Goal: Task Accomplishment & Management: Manage account settings

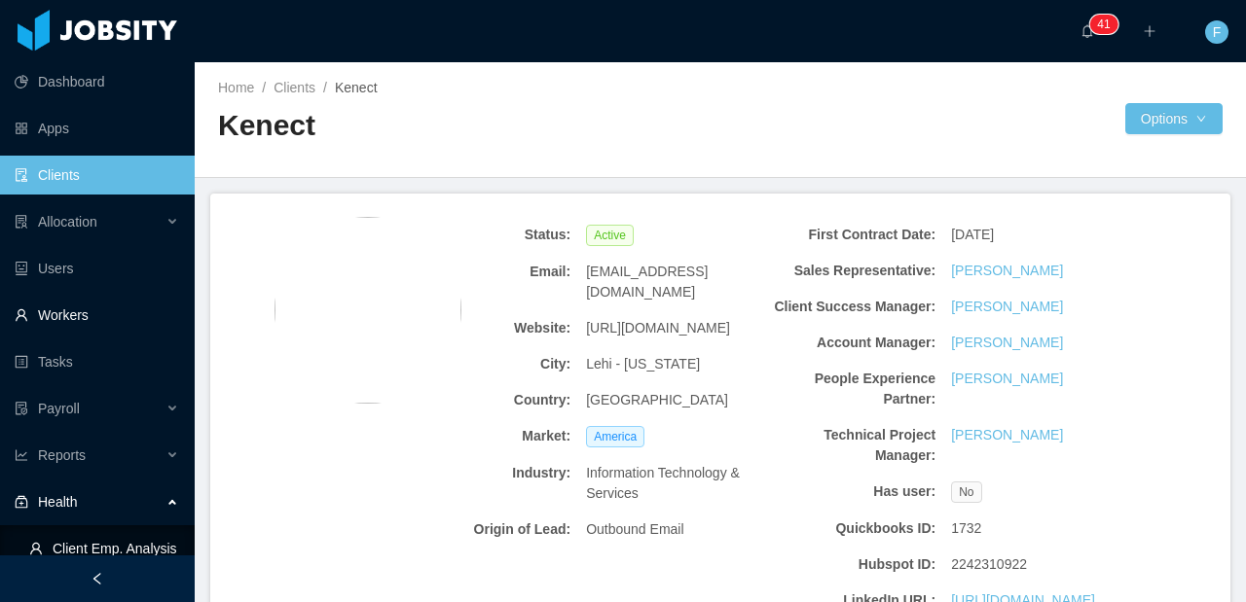
scroll to position [1589, 0]
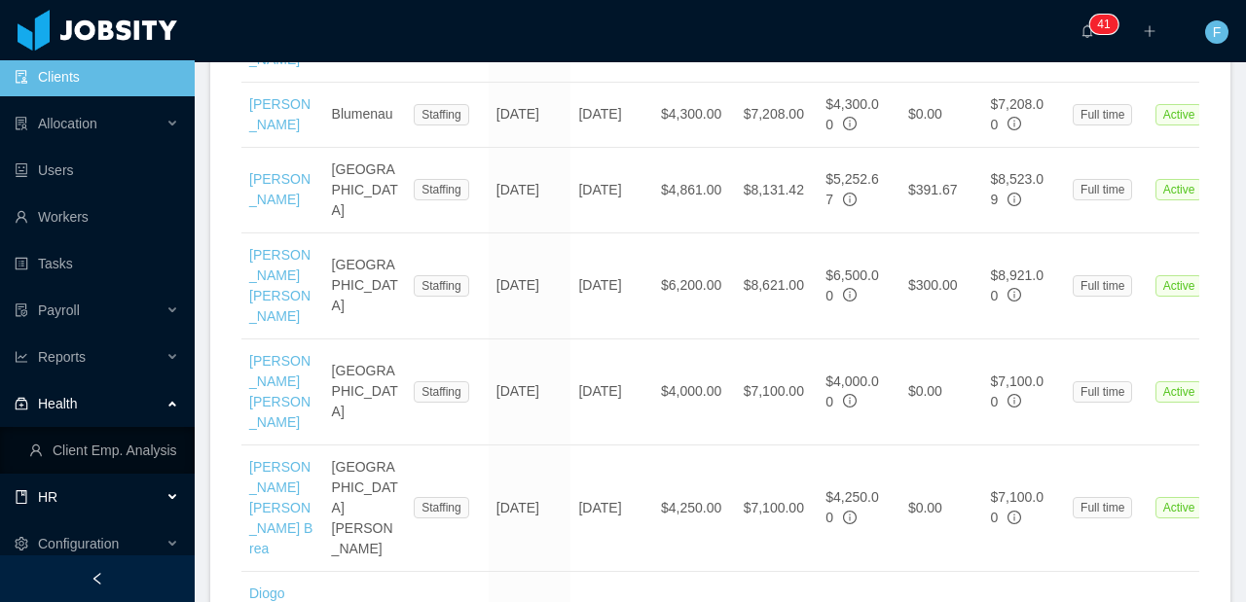
click at [81, 495] on div "HR" at bounding box center [97, 497] width 195 height 39
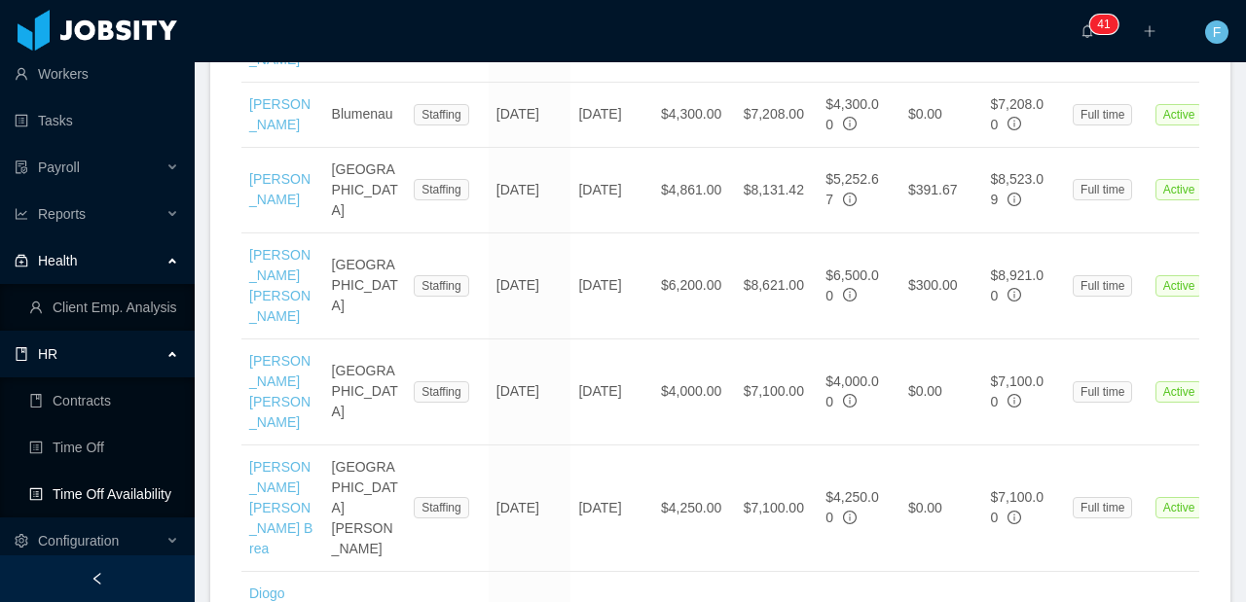
scroll to position [243, 0]
click at [97, 457] on link "Time Off" at bounding box center [104, 445] width 150 height 39
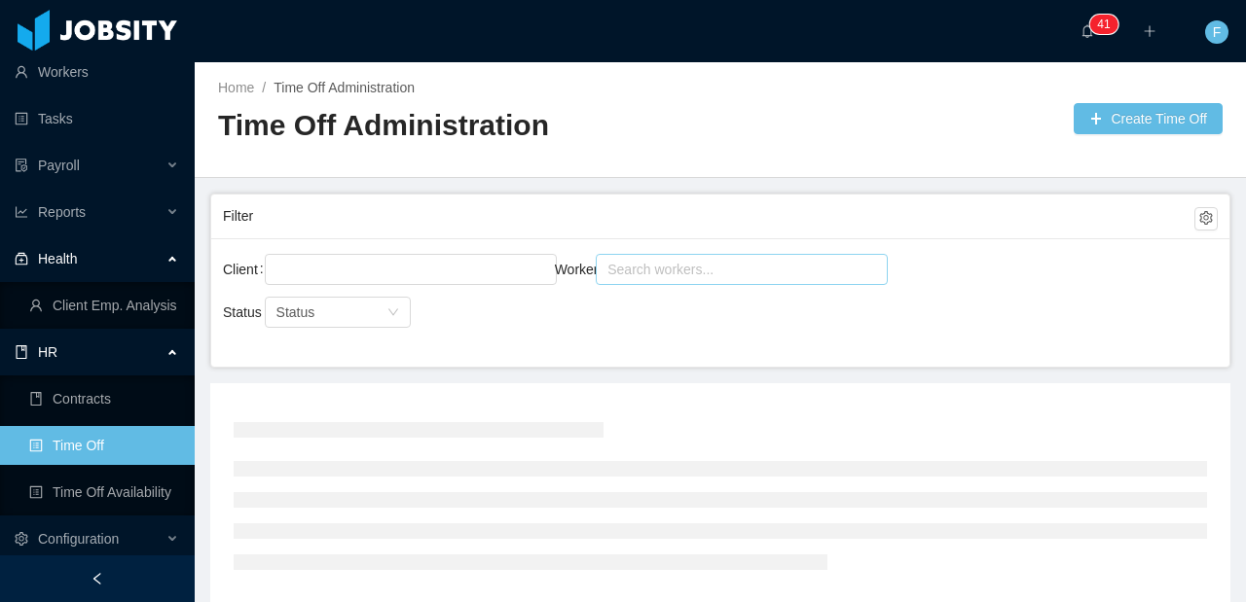
click at [641, 263] on div "Search workers..." at bounding box center [732, 269] width 251 height 19
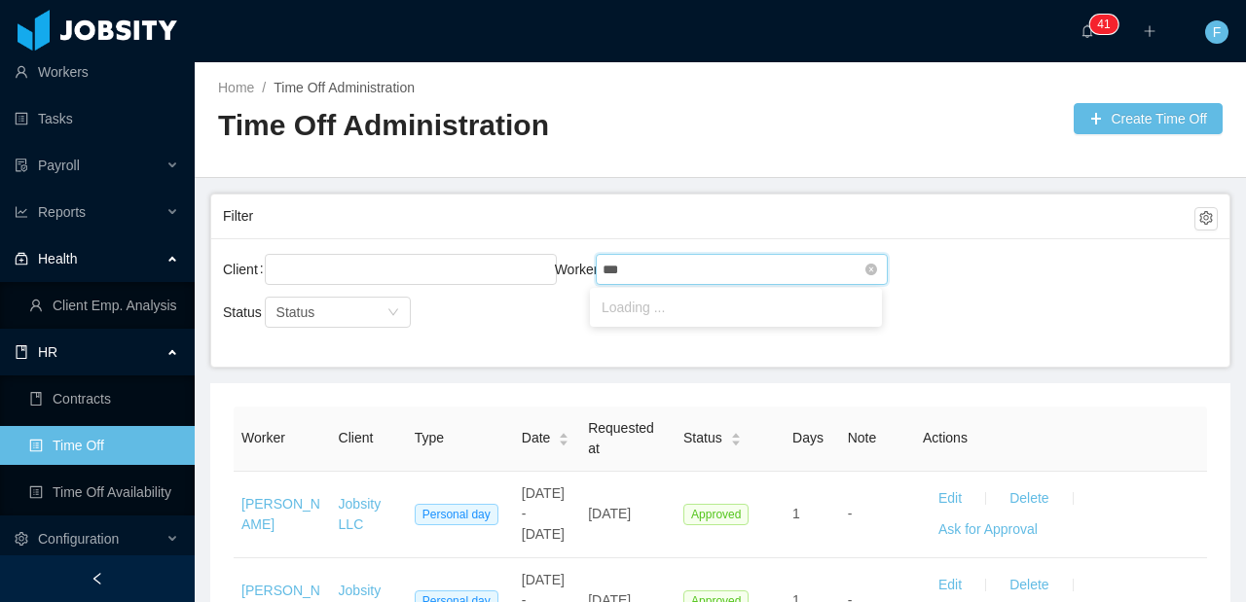
type input "****"
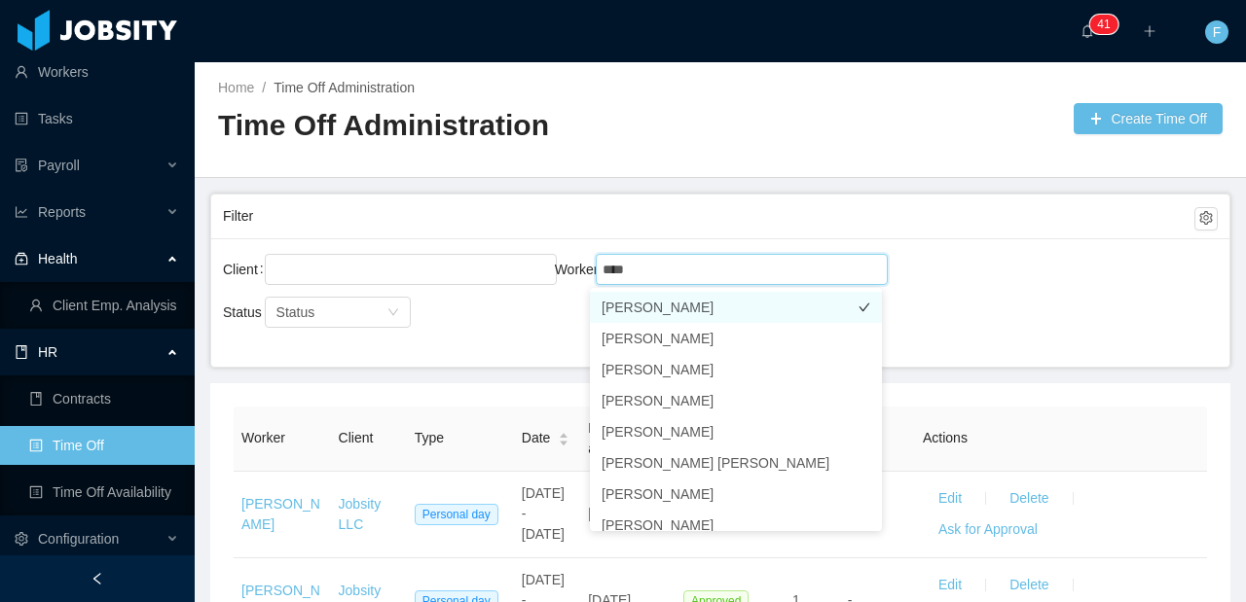
click at [672, 311] on li "[PERSON_NAME]" at bounding box center [736, 307] width 292 height 31
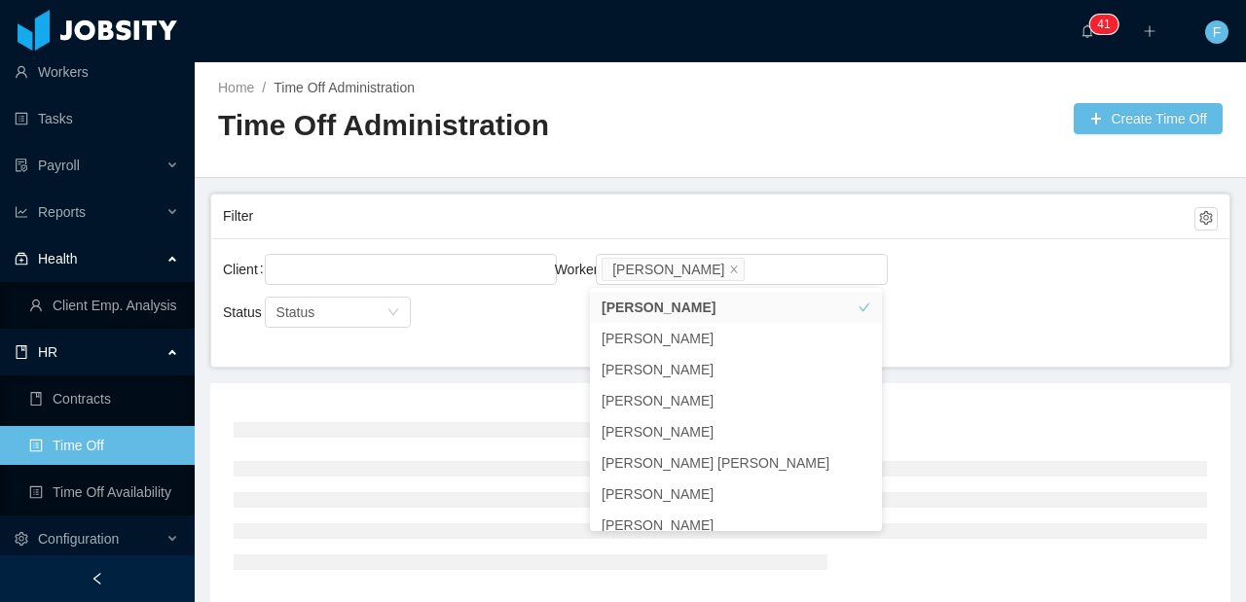
click at [963, 290] on div "Client Worker Search workers... [PERSON_NAME]" at bounding box center [720, 281] width 995 height 62
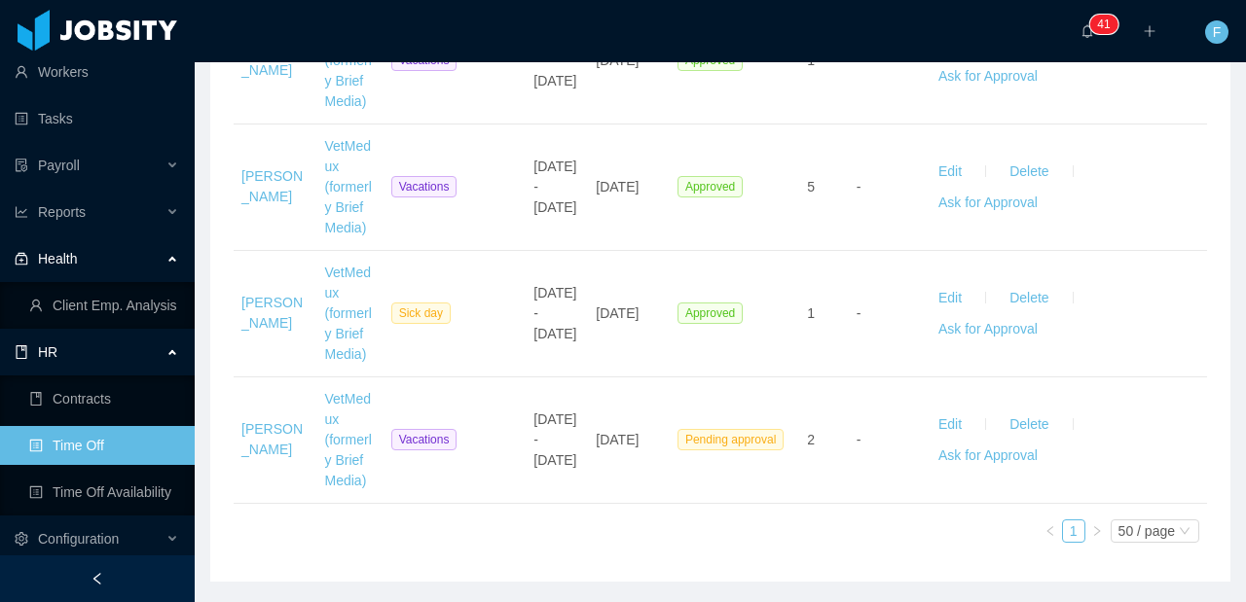
scroll to position [3189, 0]
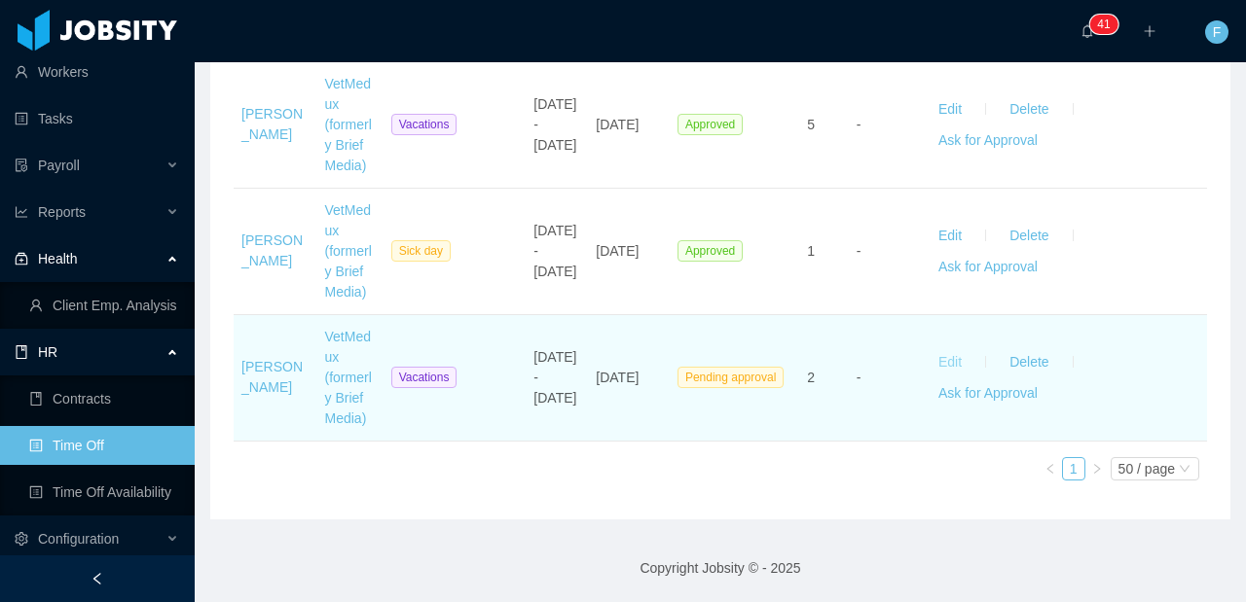
click at [945, 346] on button "Edit" at bounding box center [950, 361] width 55 height 31
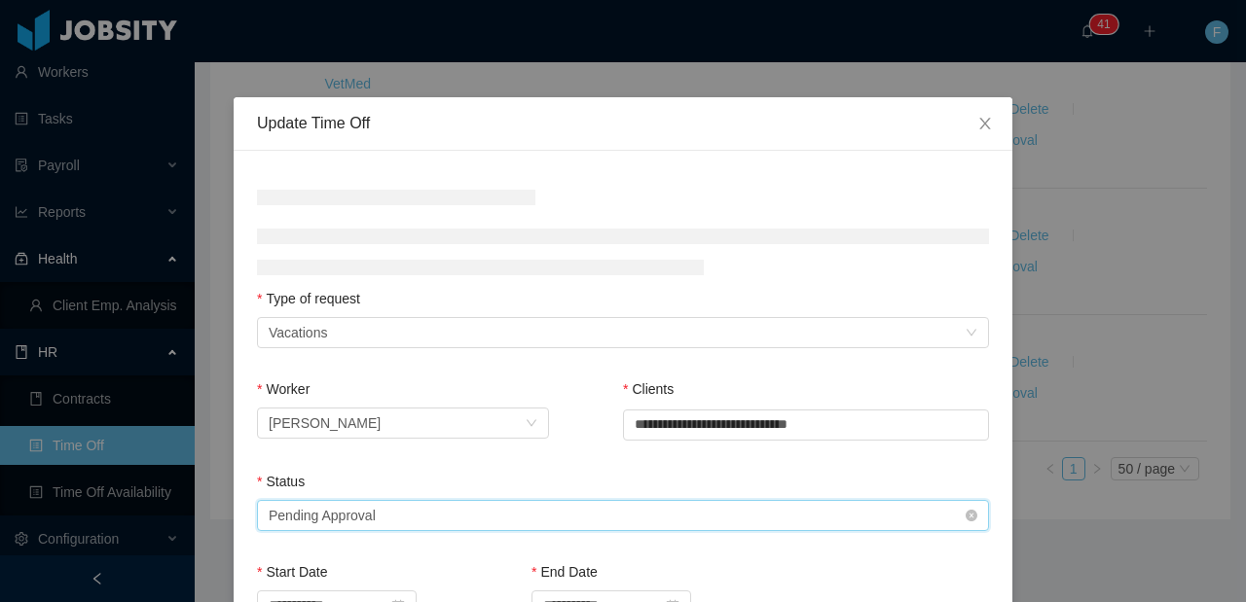
click at [479, 528] on div "Select status Pending Approval" at bounding box center [623, 515] width 732 height 31
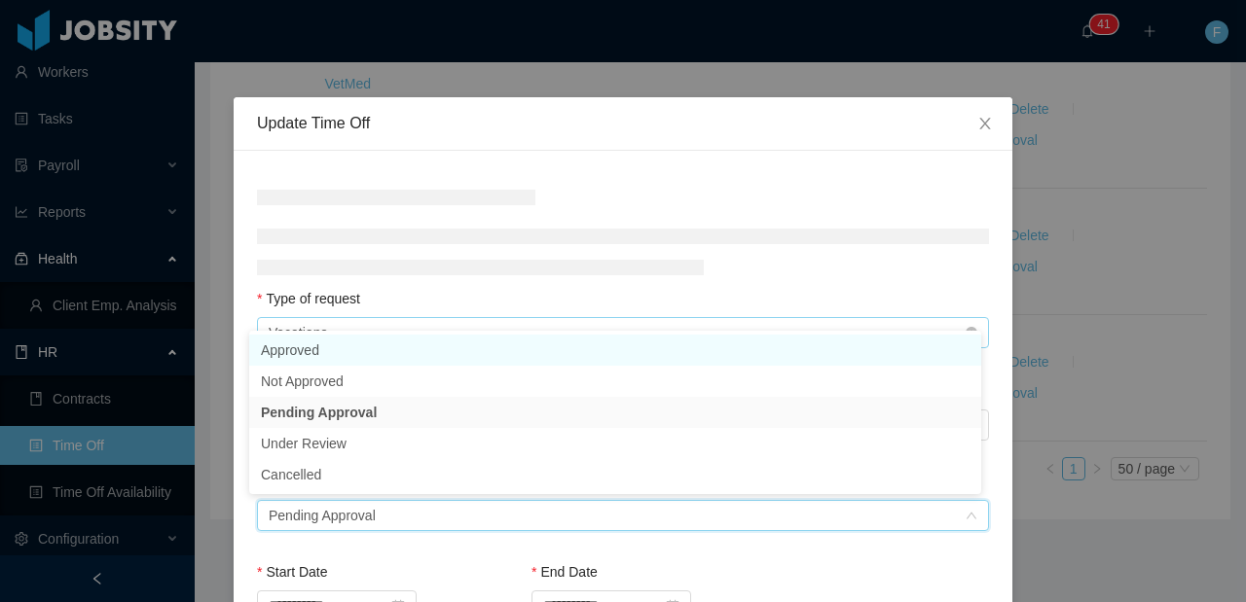
click at [344, 348] on body "Dashboard Apps Clients Allocation Users Workers Tasks Payroll Reports Health Cl…" at bounding box center [623, 301] width 1246 height 602
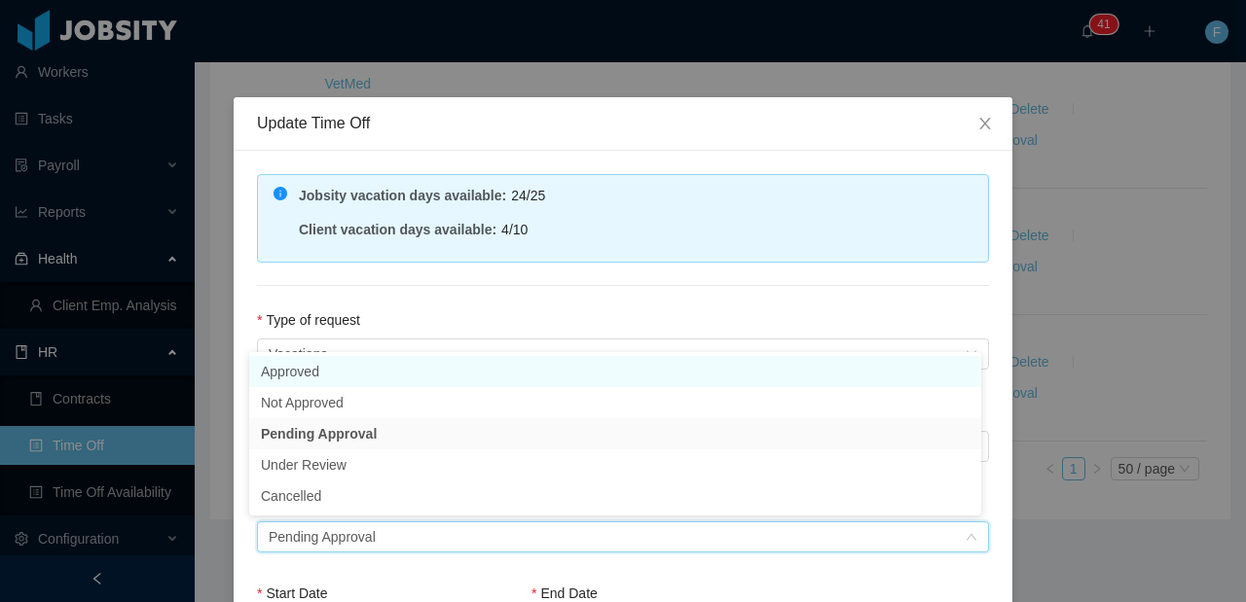
click at [331, 361] on li "Approved" at bounding box center [615, 371] width 732 height 31
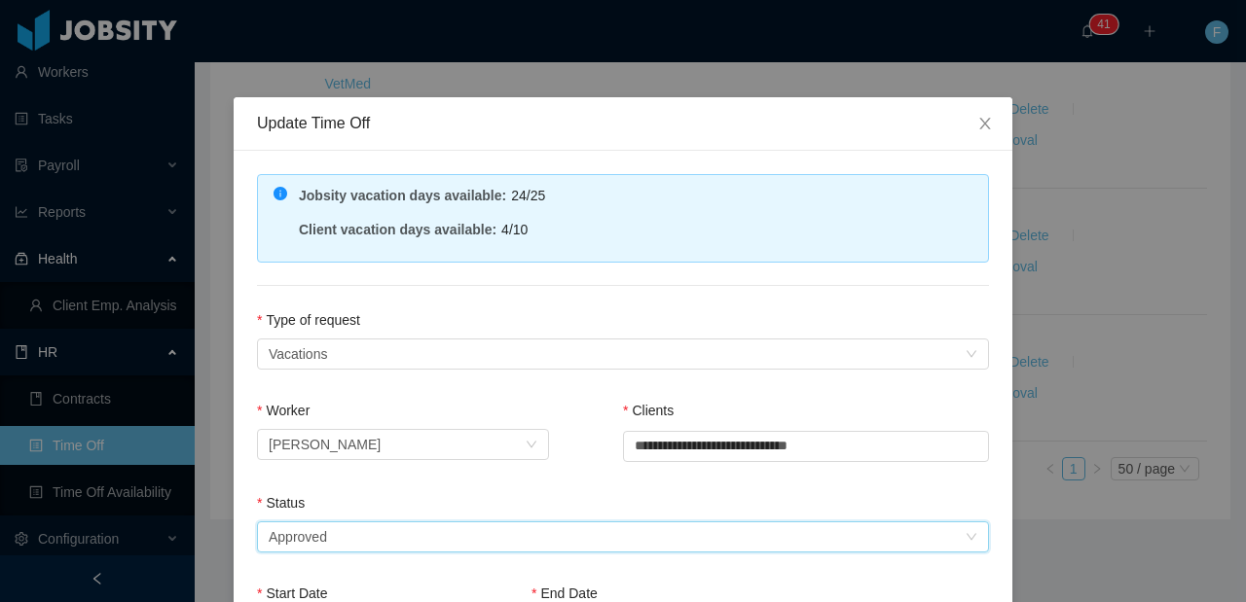
click at [409, 315] on div "Type of request" at bounding box center [623, 324] width 732 height 28
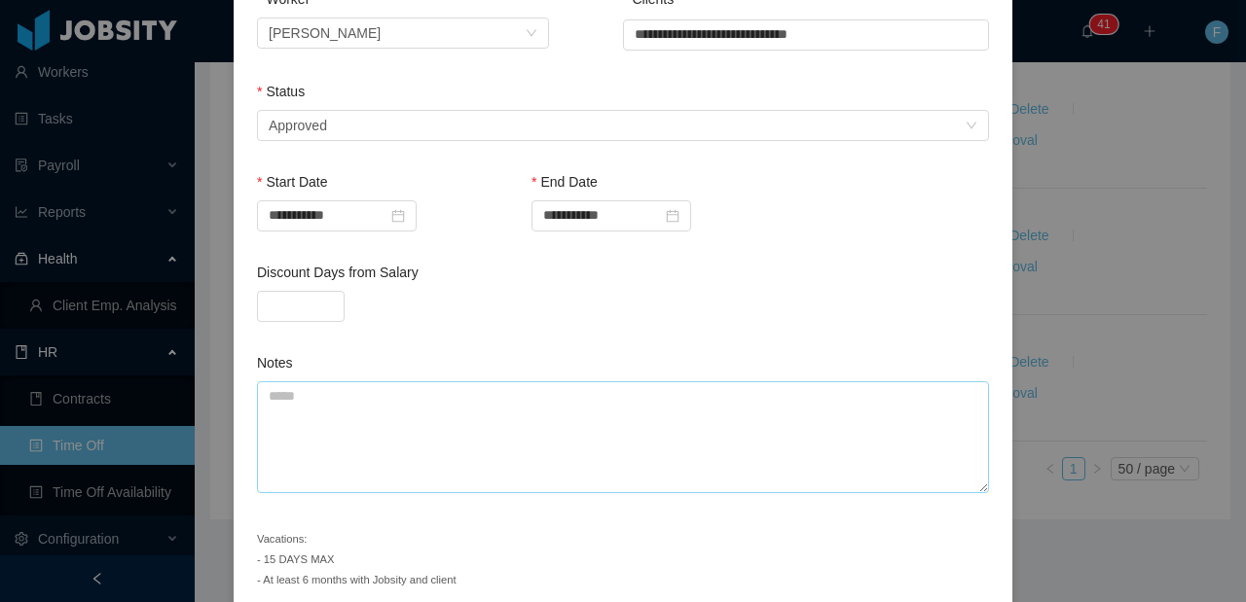
scroll to position [495, 0]
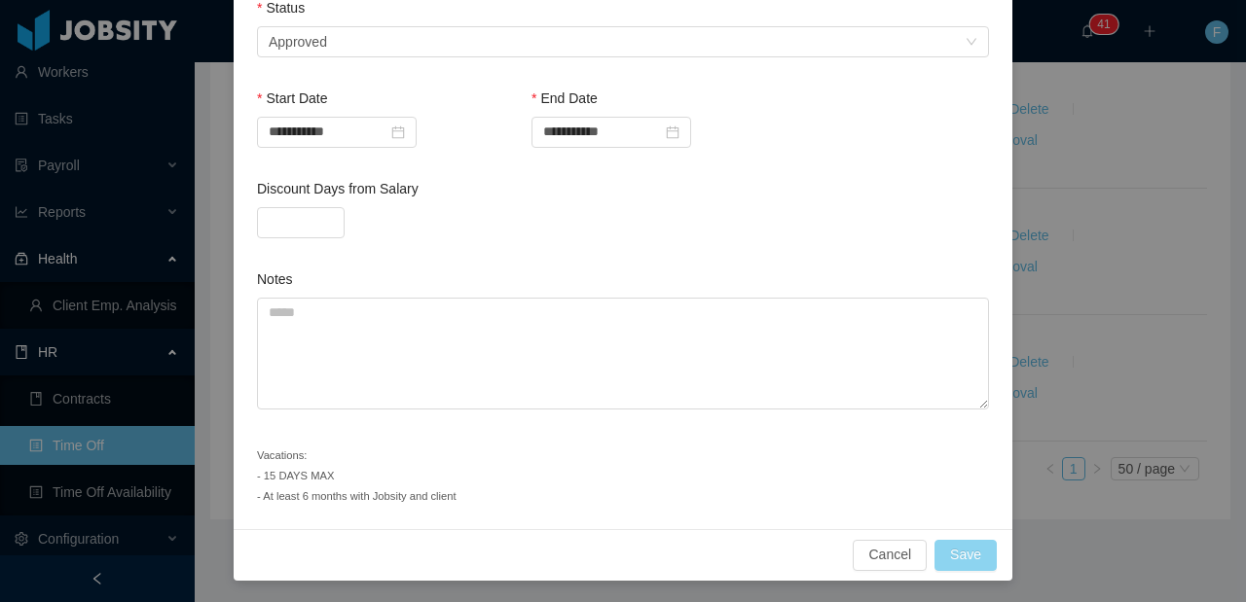
click at [968, 558] on button "Save" at bounding box center [965, 555] width 62 height 31
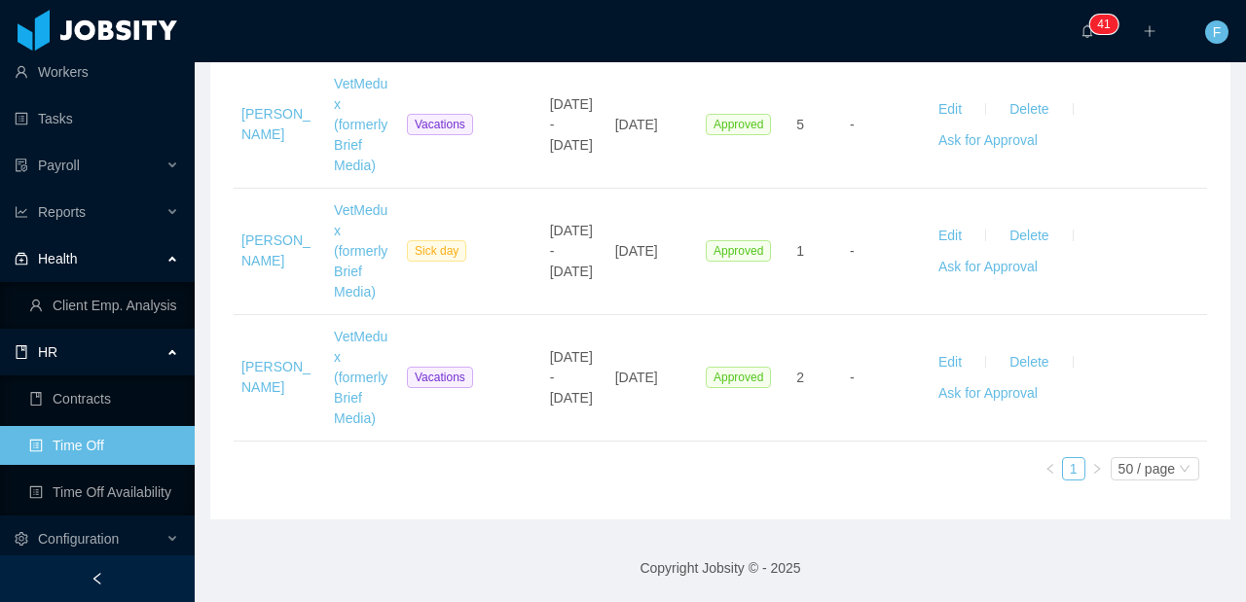
scroll to position [2741, 0]
